Goal: Transaction & Acquisition: Purchase product/service

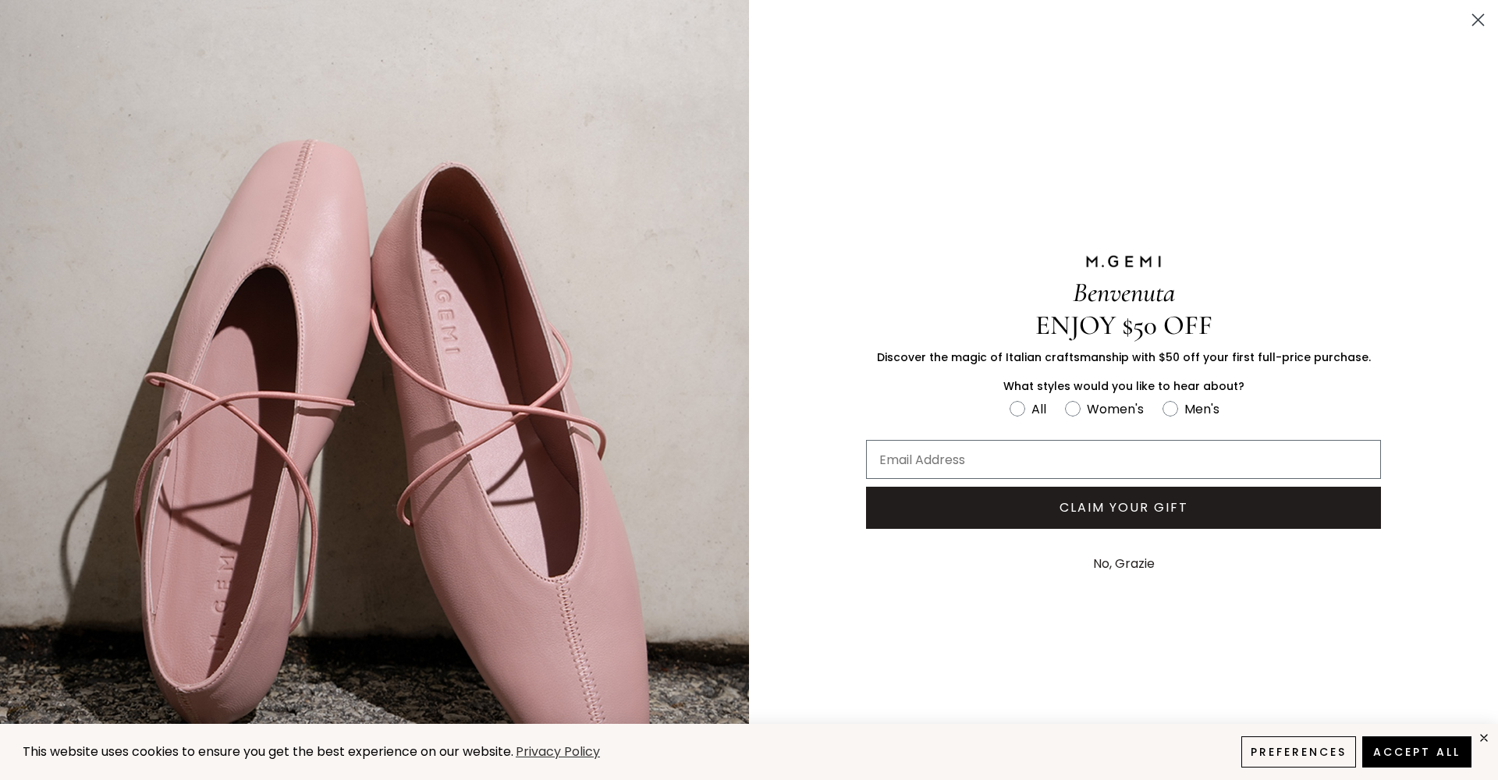
click at [1476, 19] on icon "Close dialog" at bounding box center [1478, 20] width 11 height 11
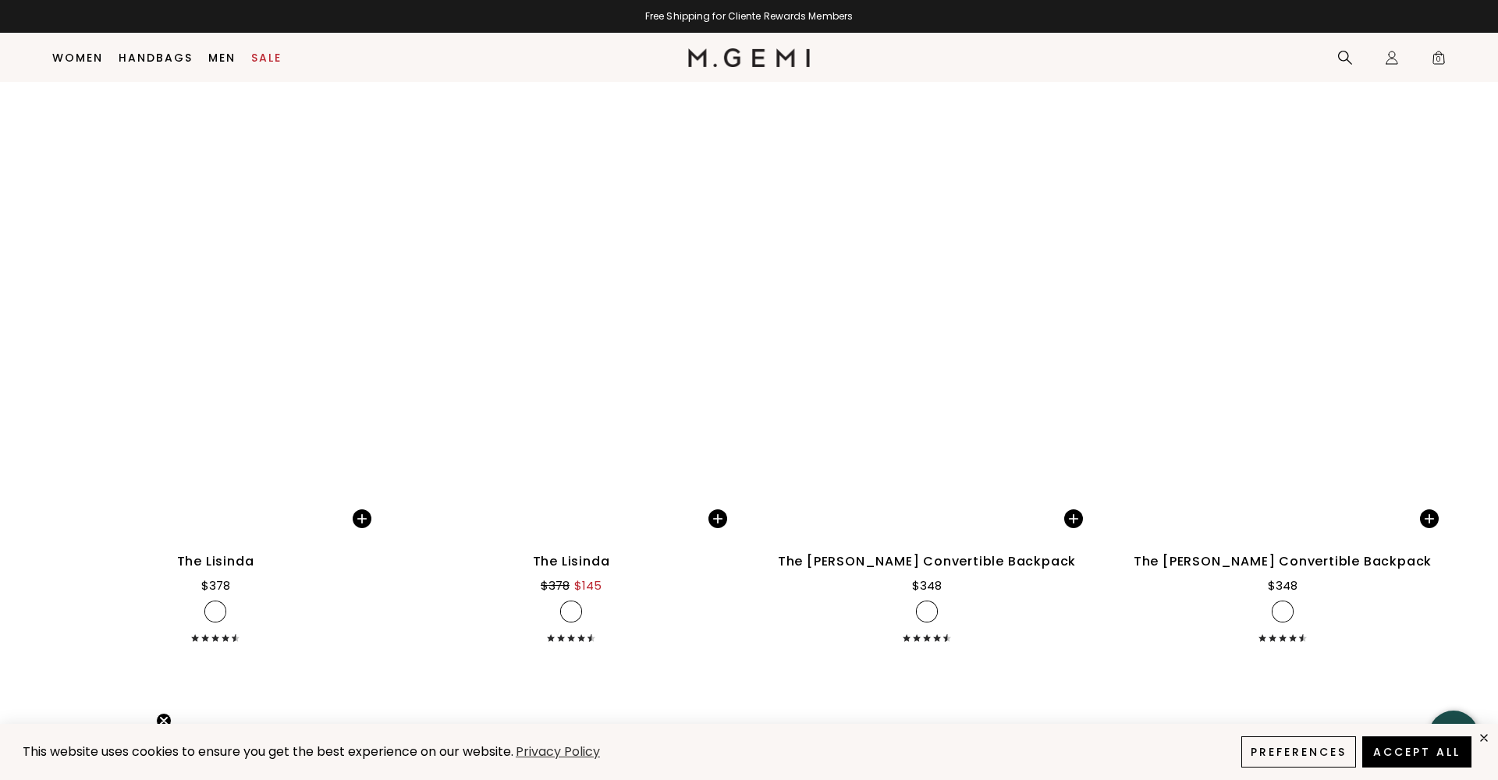
scroll to position [5502, 0]
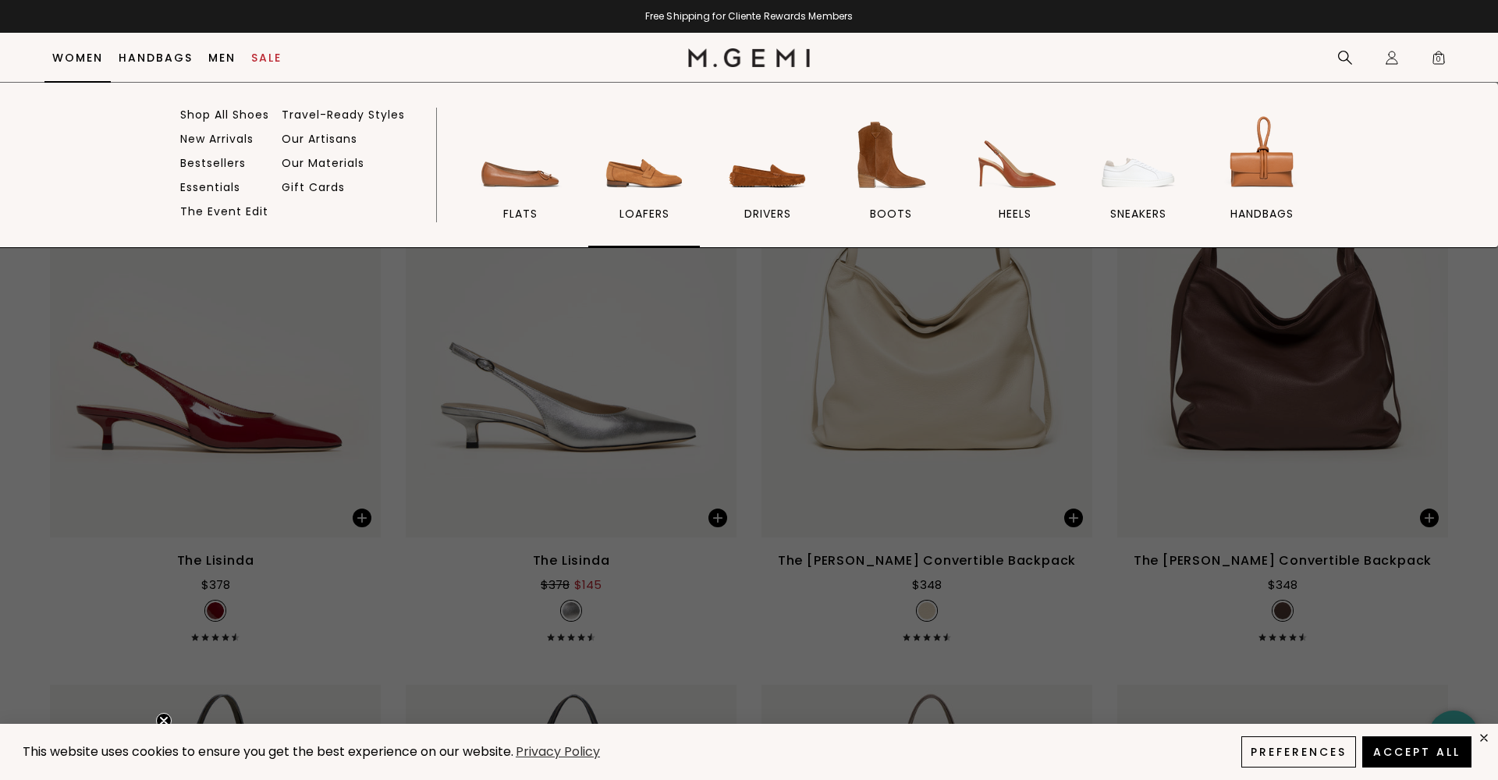
click at [611, 166] on img at bounding box center [644, 155] width 87 height 87
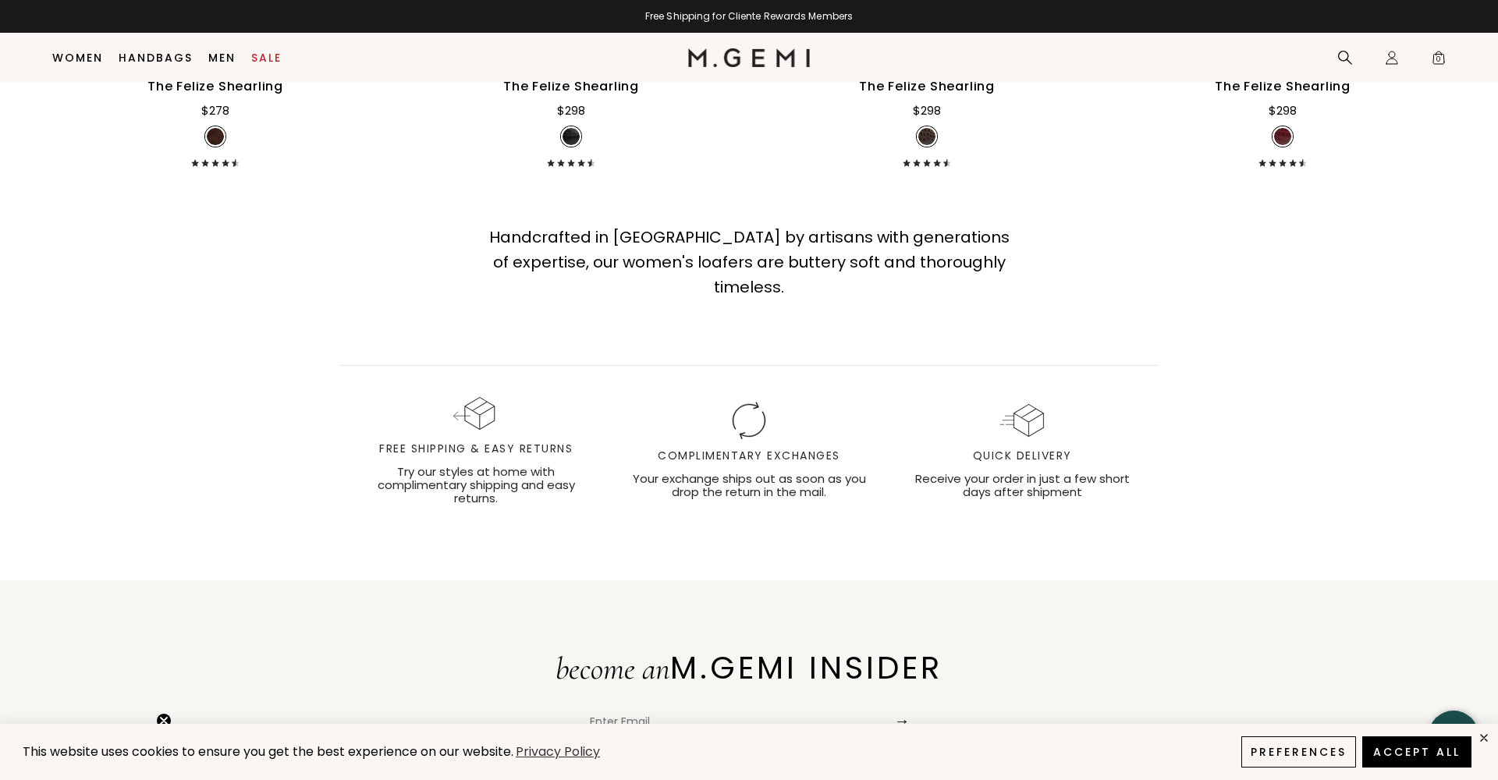
scroll to position [5384, 0]
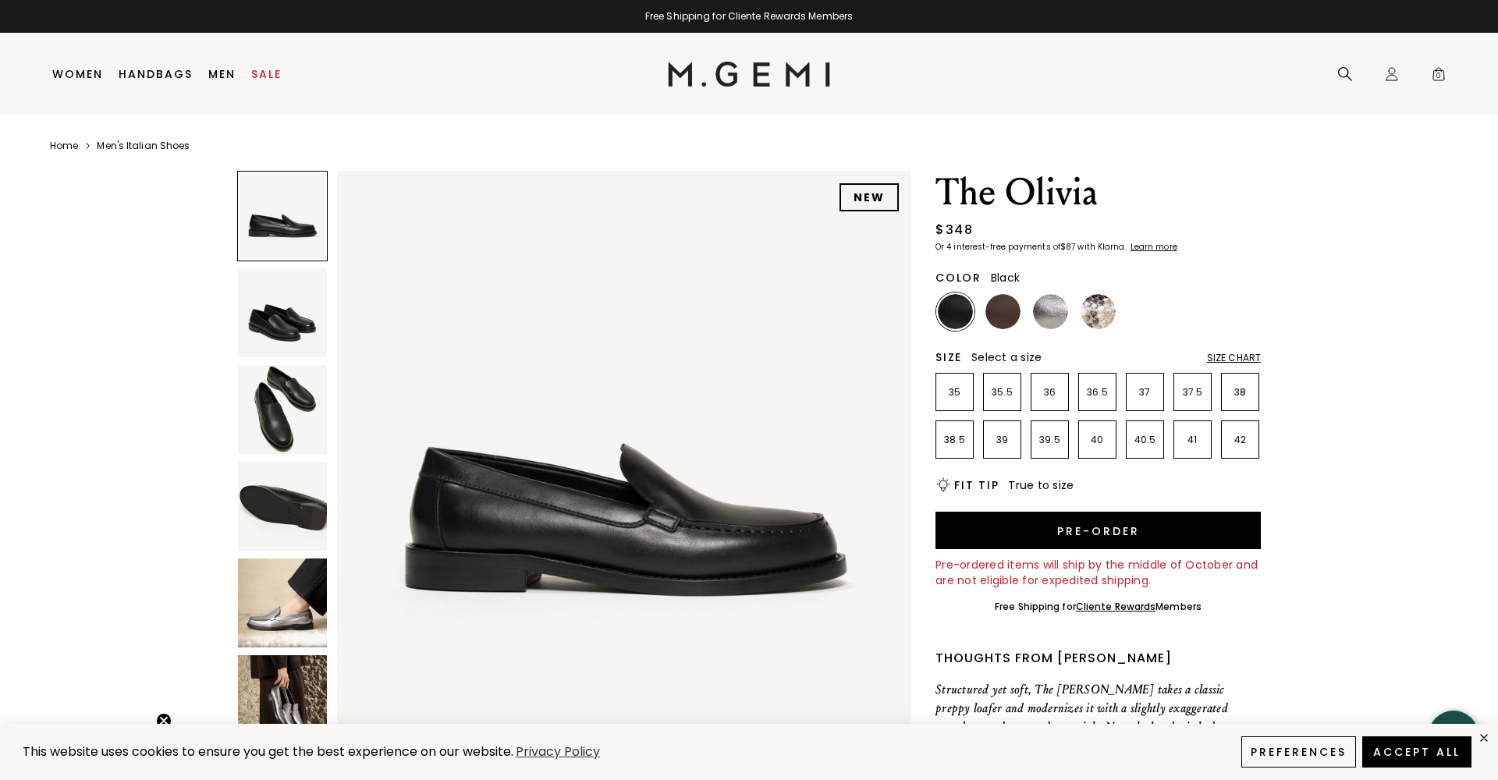
click at [1213, 190] on h1 "The Olivia" at bounding box center [1098, 193] width 325 height 44
